Goal: Task Accomplishment & Management: Complete application form

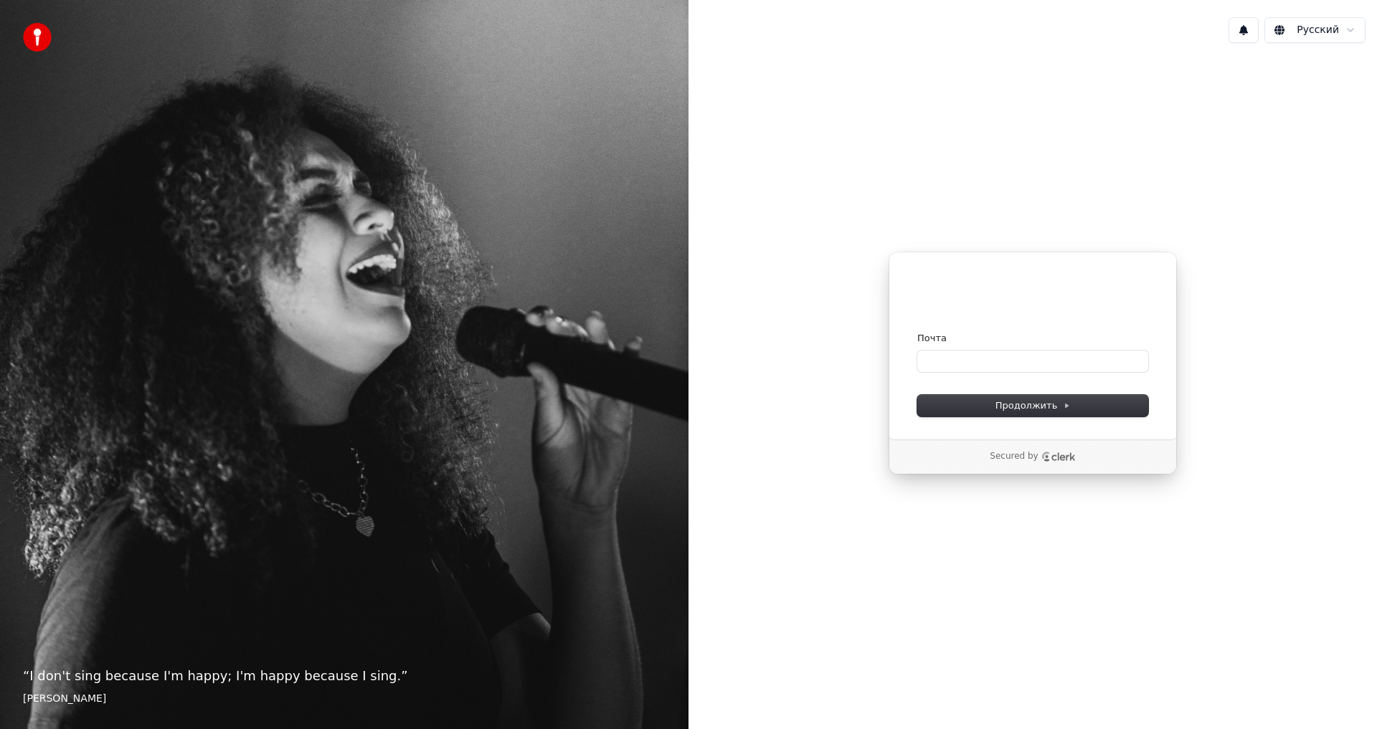
click at [508, 266] on div "“ I don't sing because I'm happy; I'm happy because I sing. ” [PERSON_NAME]" at bounding box center [344, 364] width 688 height 729
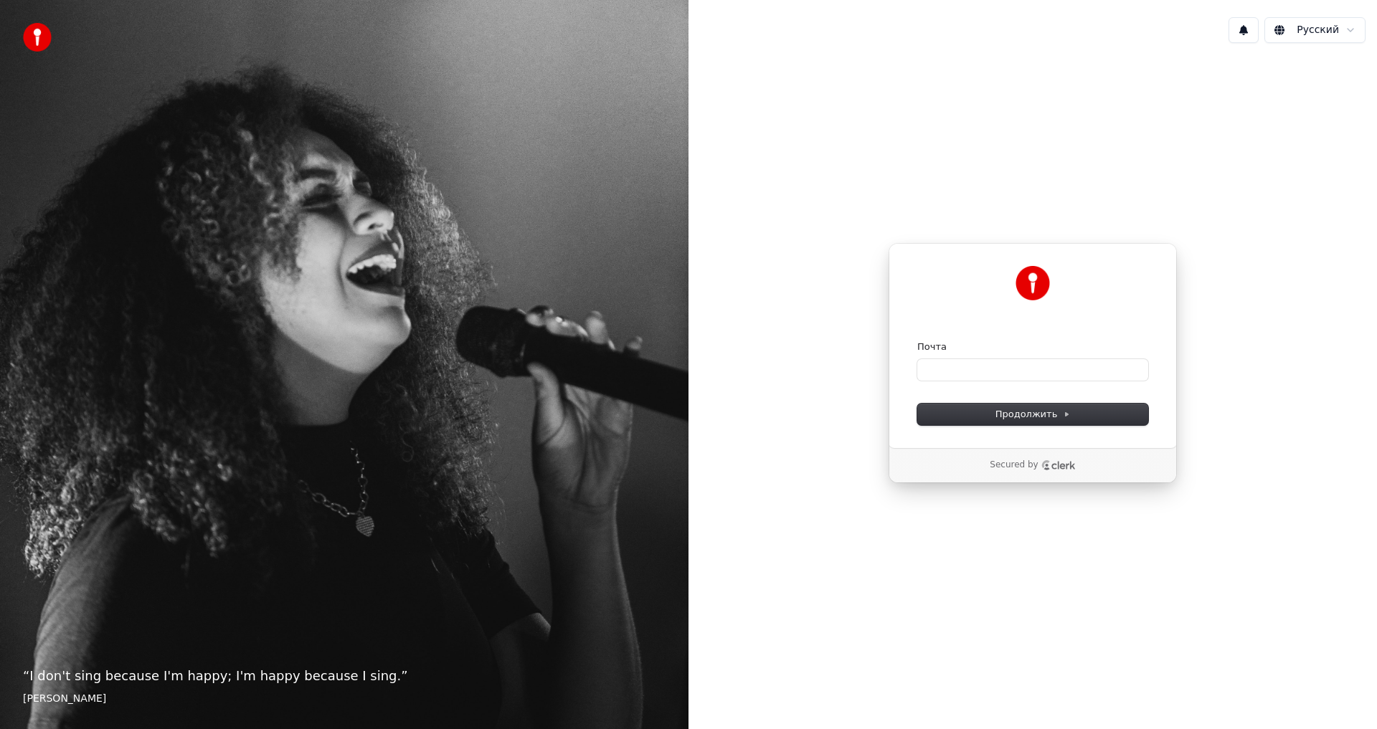
click at [1046, 383] on form "Почта Продолжить" at bounding box center [1032, 383] width 231 height 85
click at [1055, 364] on input "Почта" at bounding box center [1032, 370] width 231 height 22
click at [1024, 369] on input "**********" at bounding box center [1032, 370] width 231 height 22
click at [1025, 420] on span "Продолжить" at bounding box center [1032, 414] width 75 height 13
type input "**********"
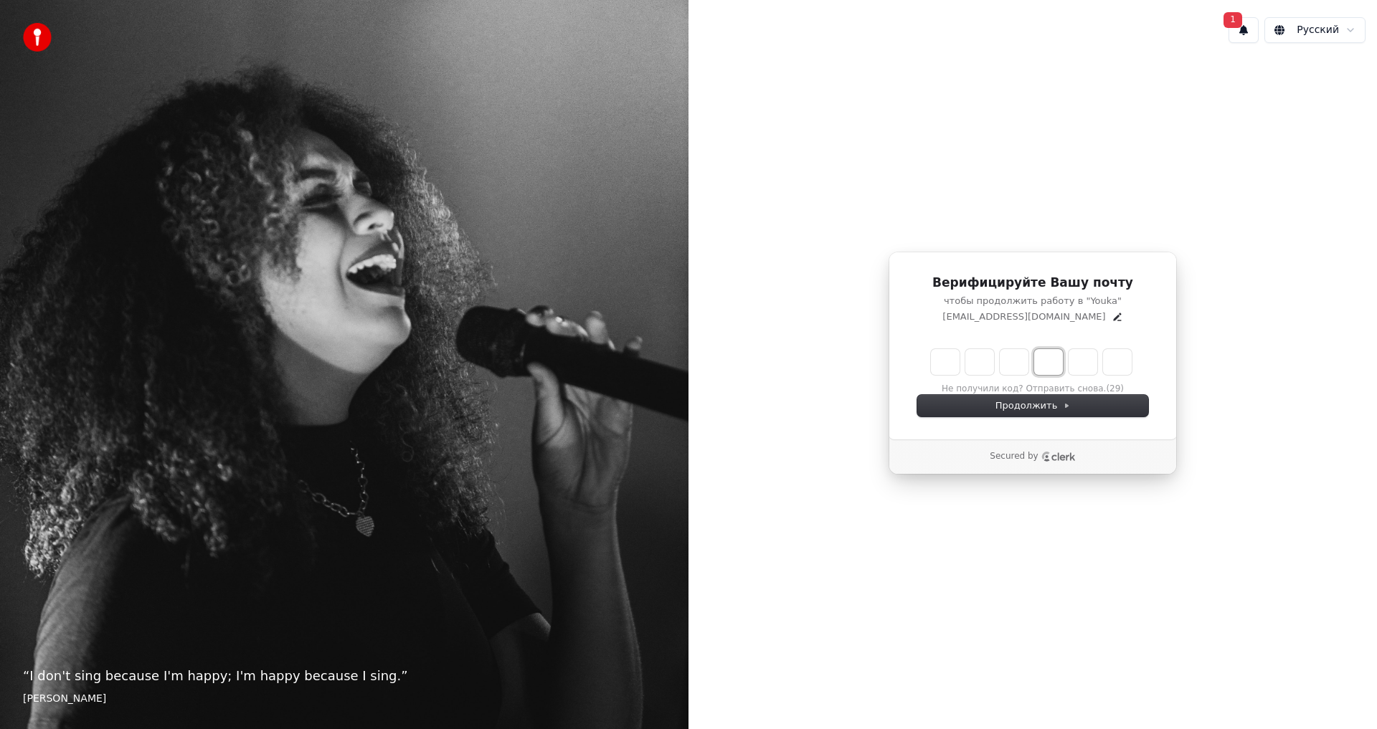
click at [1036, 361] on input "Digit 4" at bounding box center [1048, 362] width 29 height 26
drag, startPoint x: 947, startPoint y: 366, endPoint x: 1099, endPoint y: 361, distance: 152.1
click at [1099, 361] on div "Verification code input" at bounding box center [1031, 362] width 207 height 32
drag, startPoint x: 375, startPoint y: 680, endPoint x: 115, endPoint y: 679, distance: 260.3
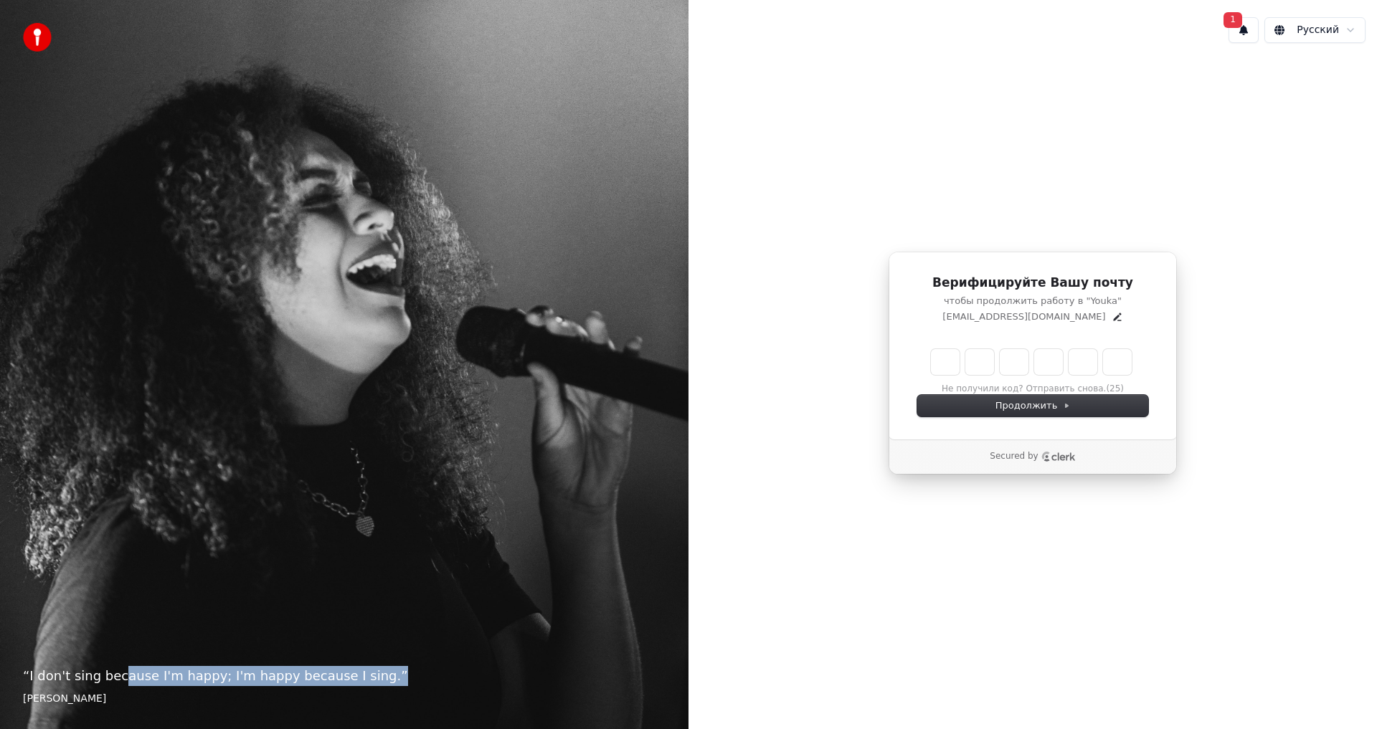
click at [115, 679] on p "“ I don't sing because I'm happy; I'm happy because I sing. ”" at bounding box center [344, 676] width 643 height 20
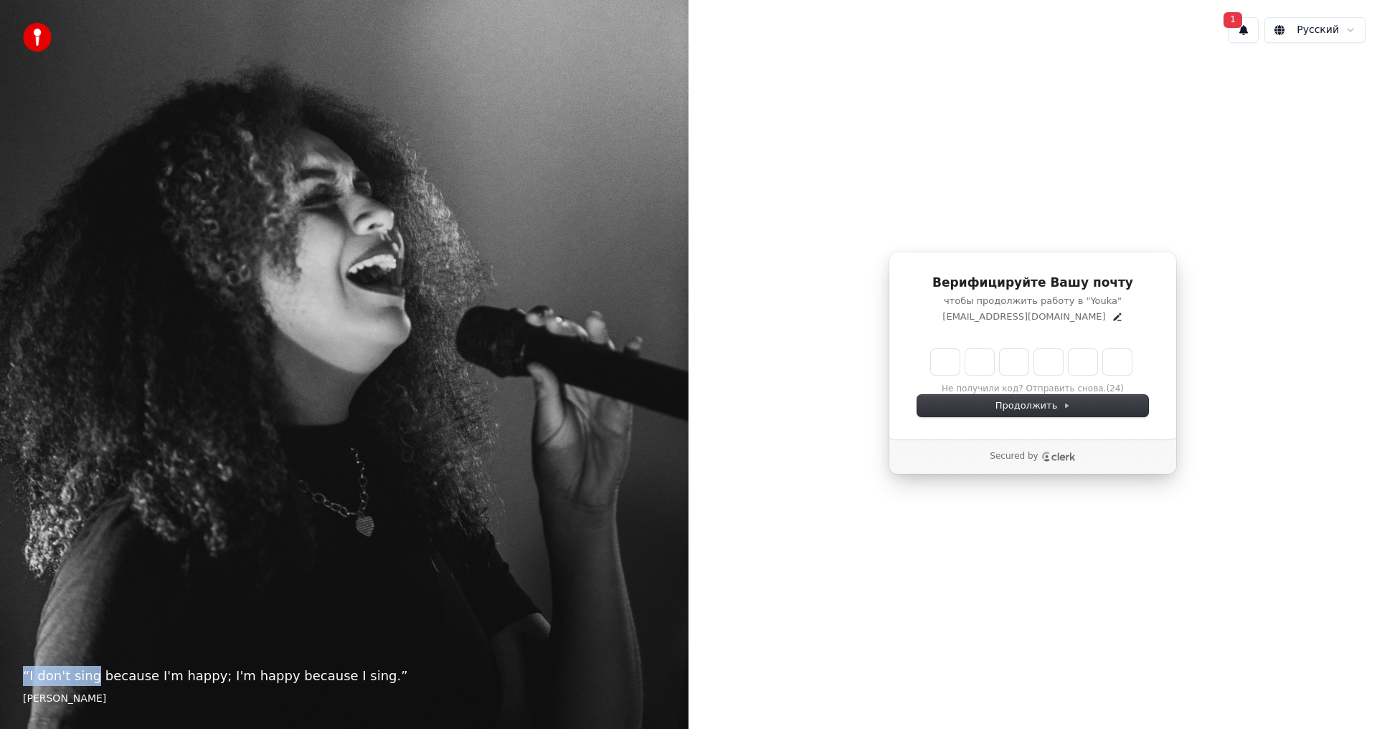
drag, startPoint x: 76, startPoint y: 686, endPoint x: 15, endPoint y: 668, distance: 63.5
click at [15, 668] on div "“ I don't sing because I'm happy; I'm happy because I sing. ” [PERSON_NAME]" at bounding box center [344, 364] width 688 height 729
click at [72, 687] on blockquote "“ I don't sing because I'm happy; I'm happy because I sing. ” [PERSON_NAME]" at bounding box center [344, 686] width 643 height 40
drag, startPoint x: 955, startPoint y: 291, endPoint x: 1103, endPoint y: 307, distance: 149.3
click at [1103, 307] on div "Верифицируйте Вашу почту чтобы продолжить работу в "Youka" [PERSON_NAME][EMAIL_…" at bounding box center [1032, 299] width 231 height 49
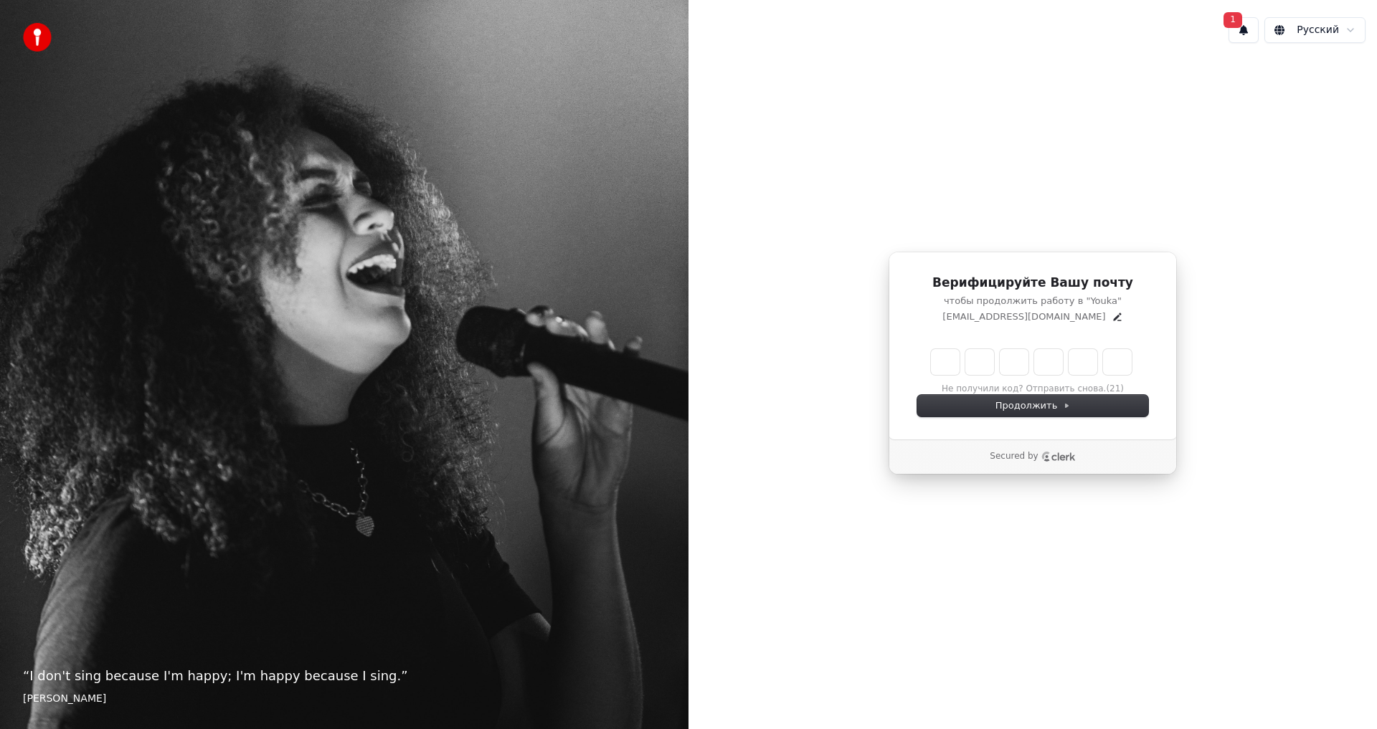
click at [1103, 321] on div "[EMAIL_ADDRESS][DOMAIN_NAME]" at bounding box center [1032, 317] width 231 height 13
drag, startPoint x: 1105, startPoint y: 320, endPoint x: 940, endPoint y: 275, distance: 171.0
click at [940, 275] on div "Верифицируйте Вашу почту чтобы продолжить работу в "Youka" [PERSON_NAME][EMAIL_…" at bounding box center [1032, 299] width 231 height 49
click at [989, 291] on h1 "Верифицируйте Вашу почту" at bounding box center [1032, 283] width 231 height 17
drag, startPoint x: 947, startPoint y: 283, endPoint x: 1073, endPoint y: 324, distance: 132.2
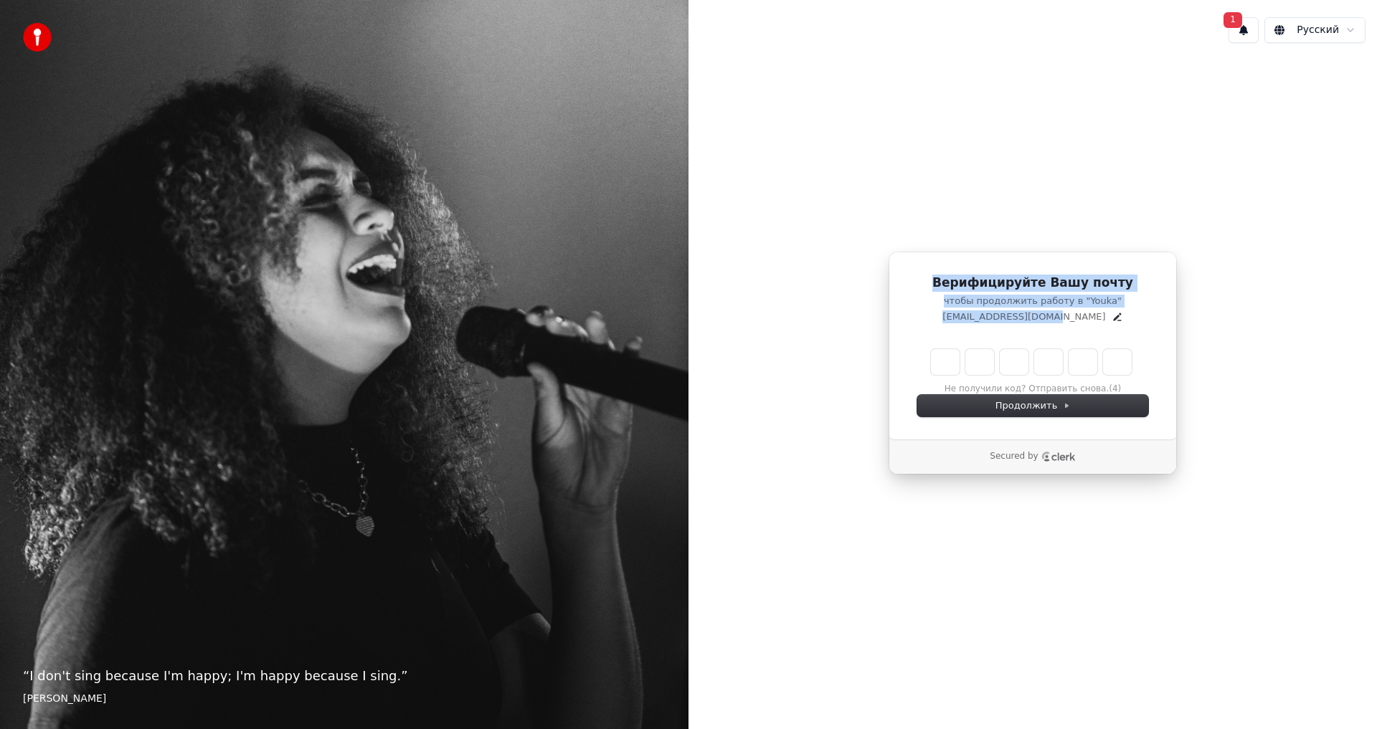
click at [1073, 324] on div "Верифицируйте Вашу почту чтобы продолжить работу в "Youka" [PERSON_NAME][EMAIL_…" at bounding box center [1033, 346] width 288 height 188
click at [1250, 29] on button "1" at bounding box center [1243, 30] width 30 height 26
click at [1317, 82] on button "Обновить" at bounding box center [1339, 75] width 75 height 26
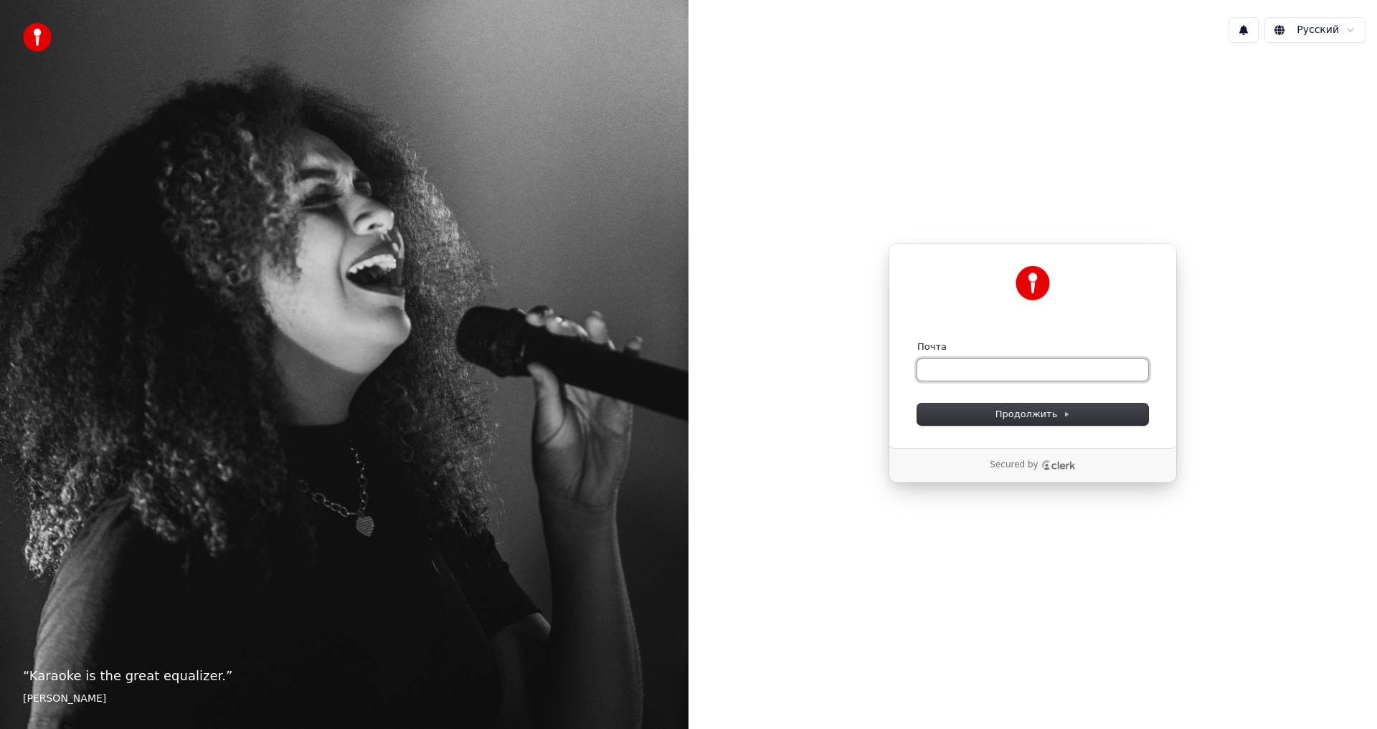
click at [1037, 379] on input "Почта" at bounding box center [1032, 370] width 231 height 22
click at [987, 374] on input "**********" at bounding box center [1032, 370] width 231 height 22
click at [1007, 409] on span "Продолжить" at bounding box center [1032, 414] width 75 height 13
type input "**********"
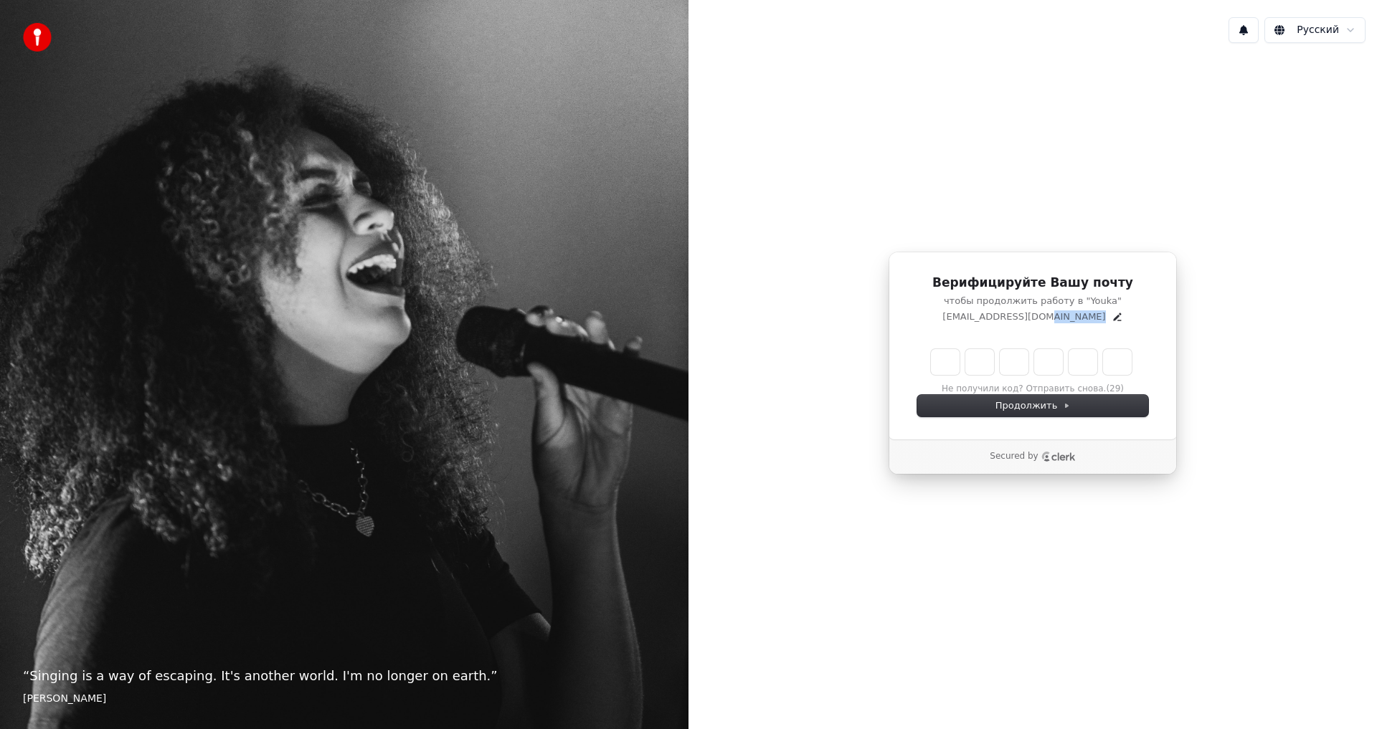
drag, startPoint x: 1090, startPoint y: 310, endPoint x: 1059, endPoint y: 318, distance: 32.0
click at [1059, 318] on div "Верифицируйте Вашу почту чтобы продолжить работу в "Youka" [PERSON_NAME][EMAIL_…" at bounding box center [1032, 299] width 231 height 49
click at [1112, 316] on icon "Edit" at bounding box center [1117, 316] width 11 height 11
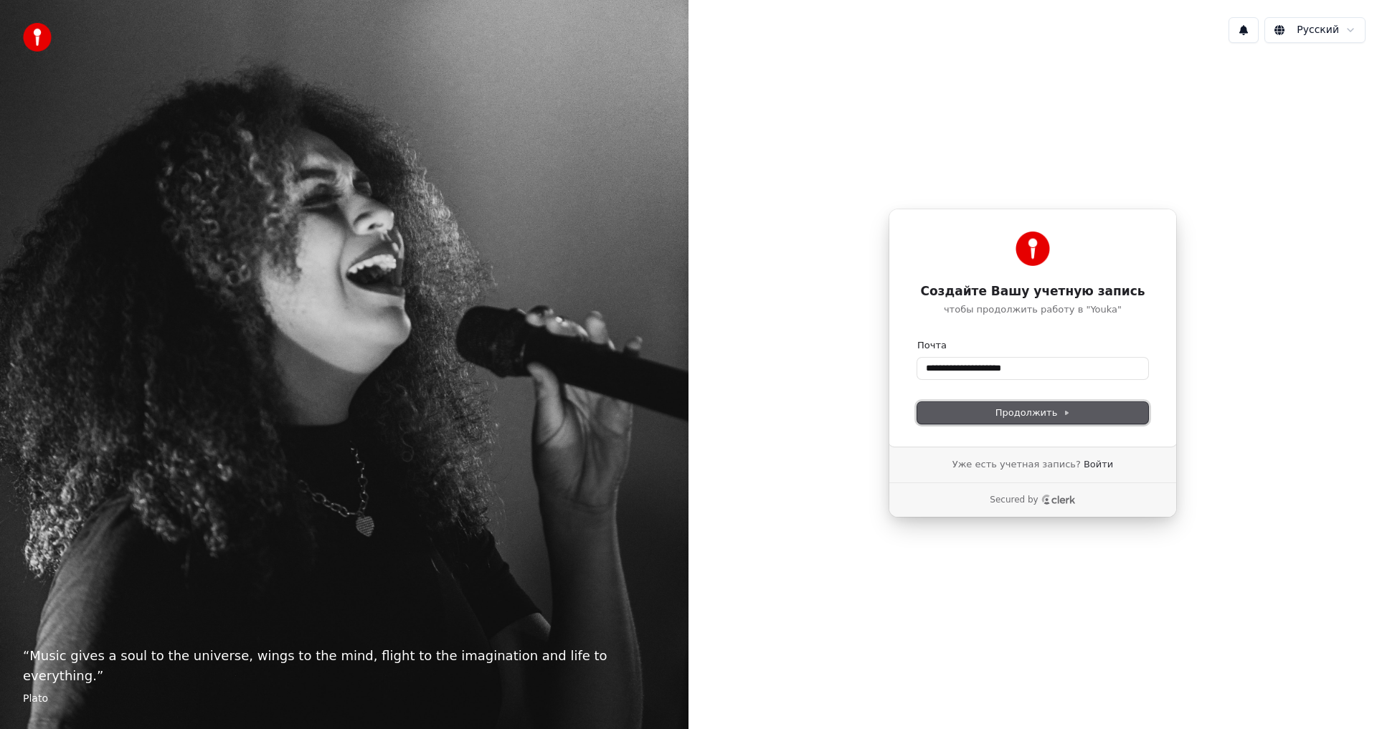
click at [1048, 420] on button "Продолжить" at bounding box center [1032, 413] width 231 height 22
type input "**********"
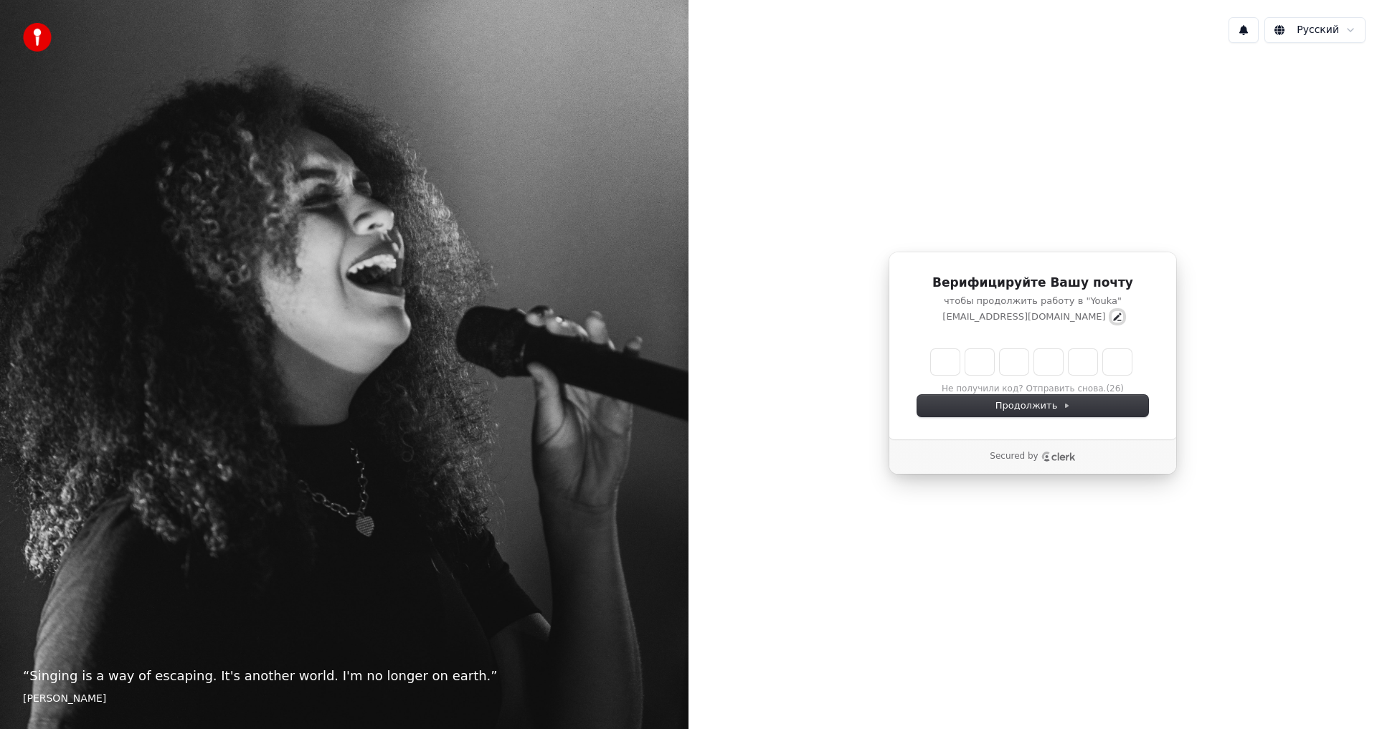
click at [1112, 318] on icon "Edit" at bounding box center [1117, 316] width 11 height 11
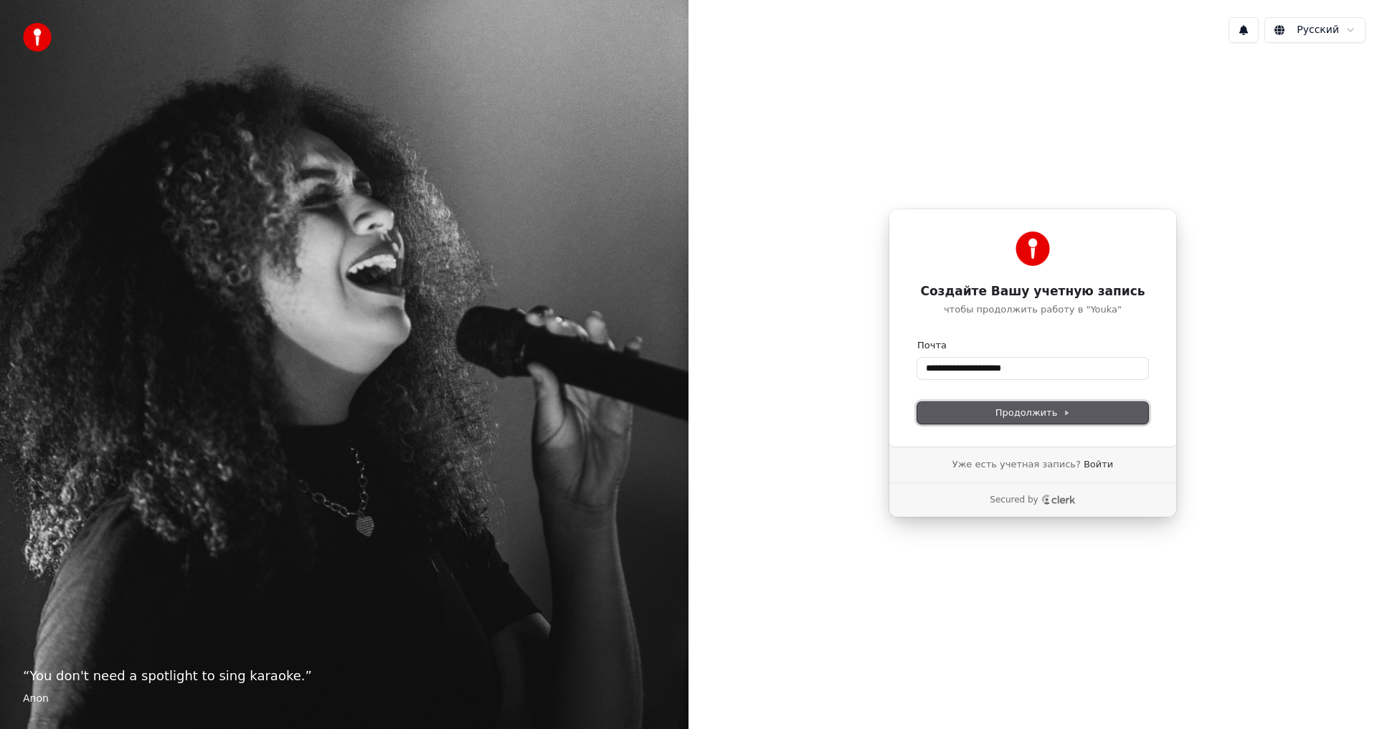
click at [1097, 412] on button "Продолжить" at bounding box center [1032, 413] width 231 height 22
type input "**********"
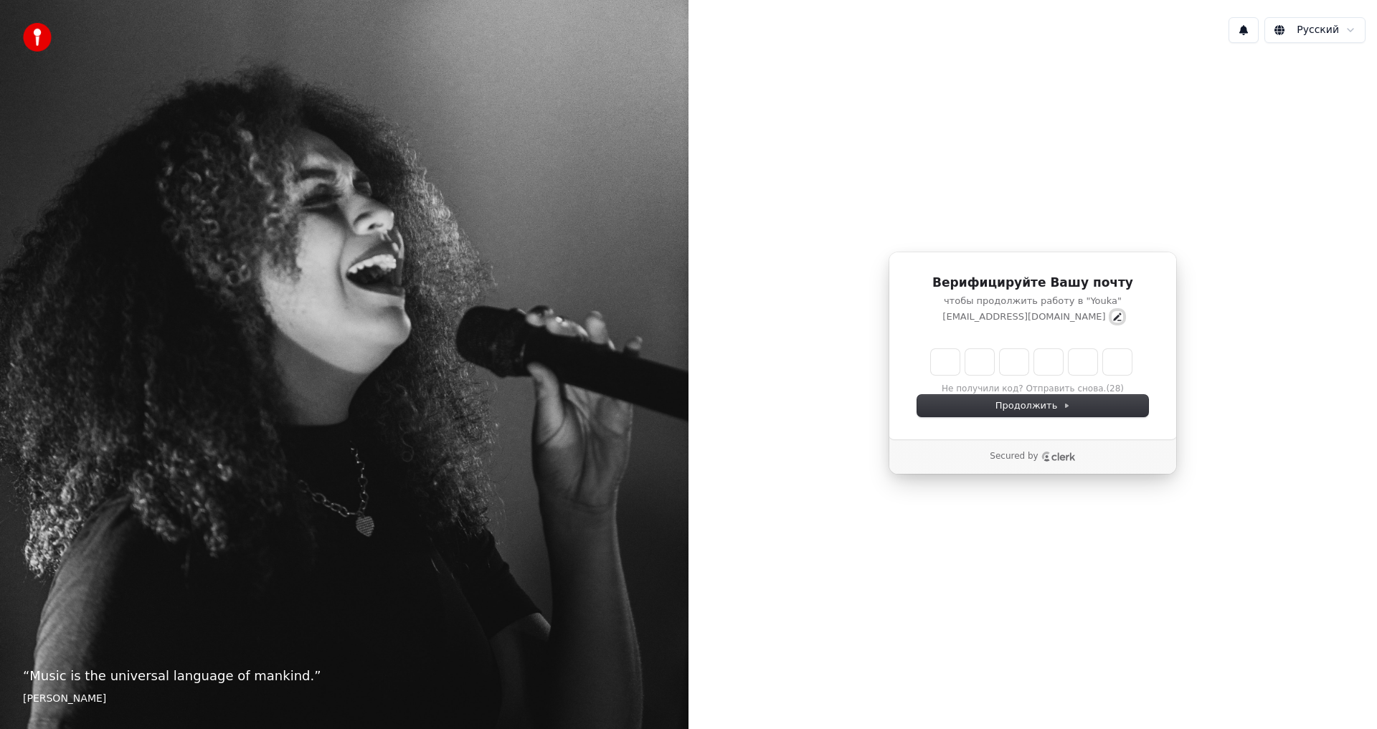
click at [1113, 318] on icon "Edit" at bounding box center [1117, 317] width 8 height 8
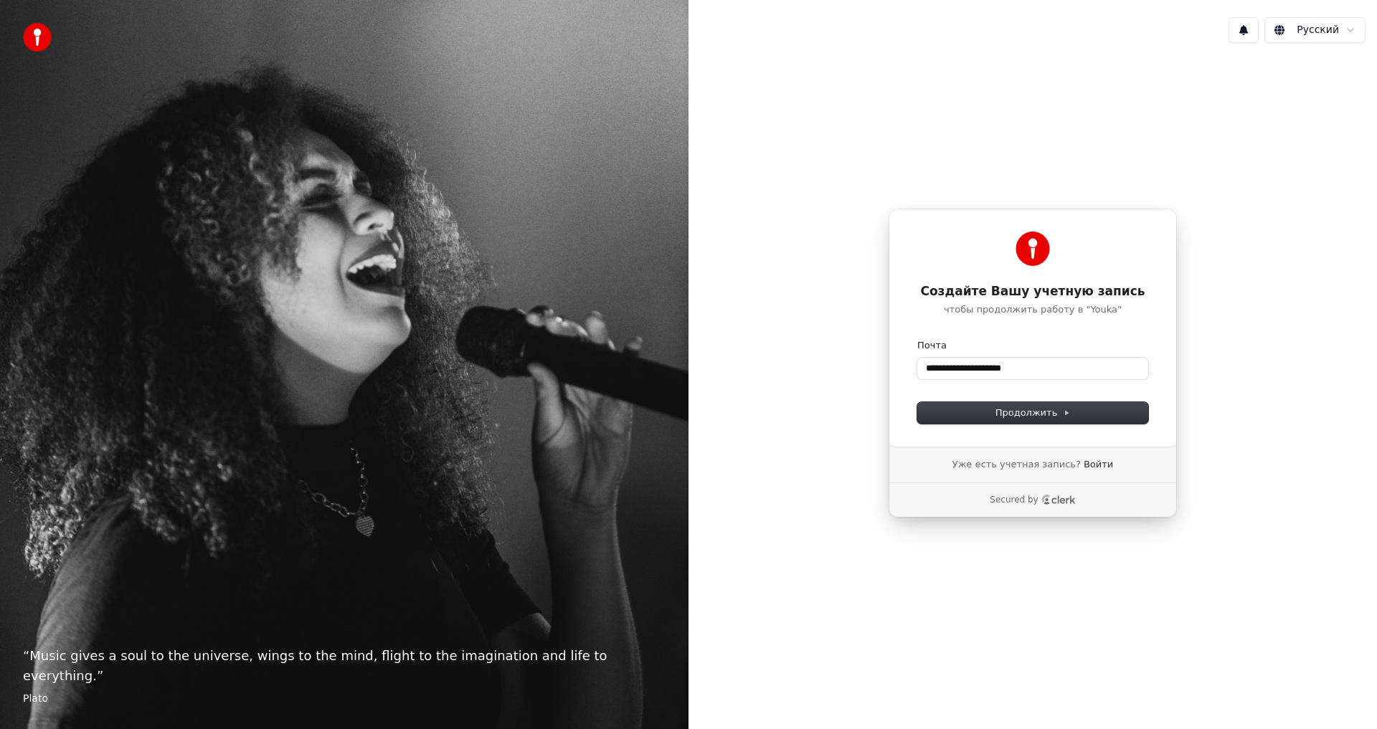
type input "**********"
